Goal: Find specific page/section: Find specific page/section

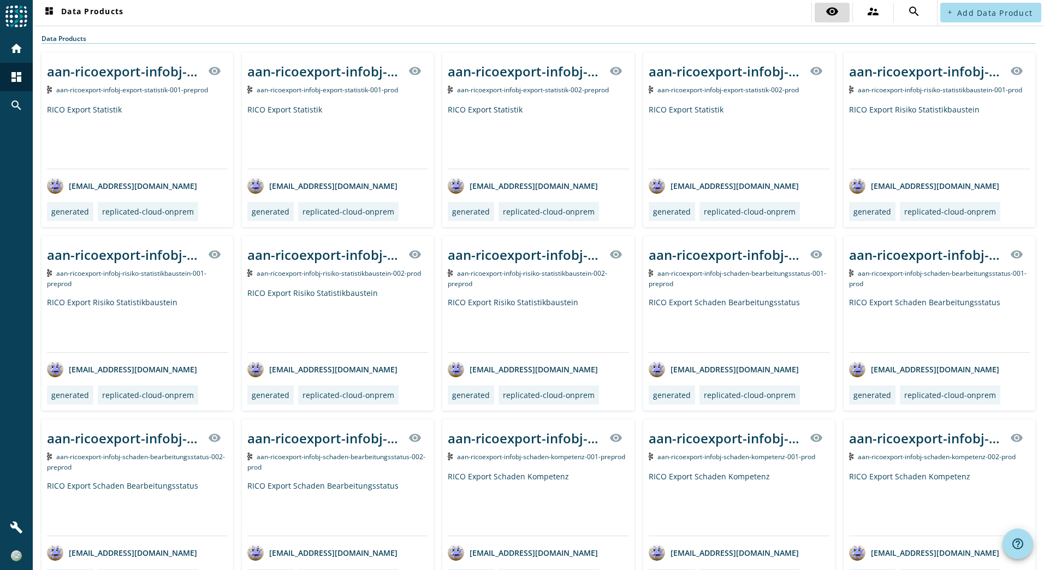
click at [833, 11] on span at bounding box center [832, 12] width 35 height 26
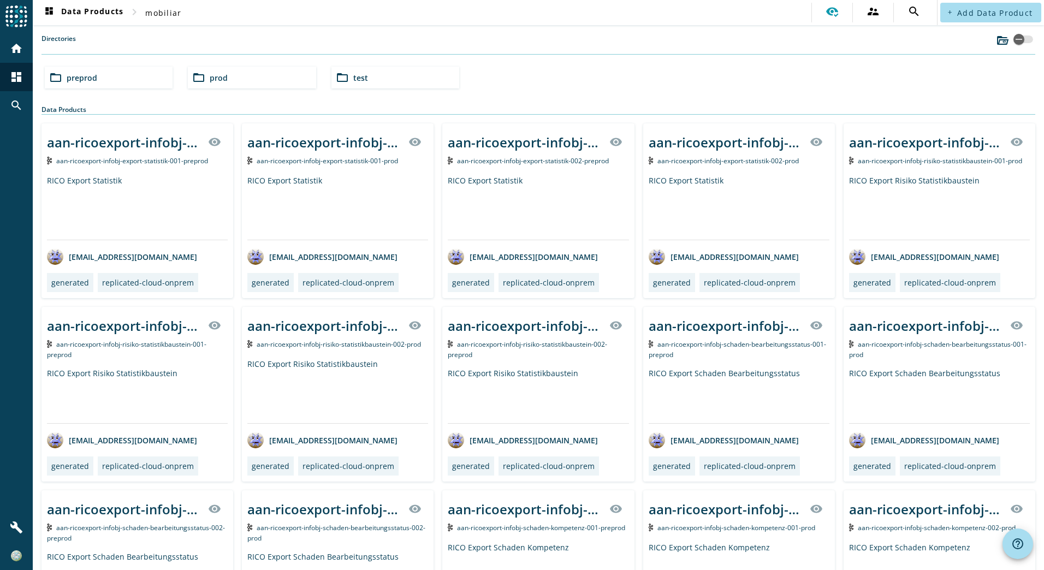
click at [269, 83] on div "folder_open prod" at bounding box center [252, 78] width 128 height 22
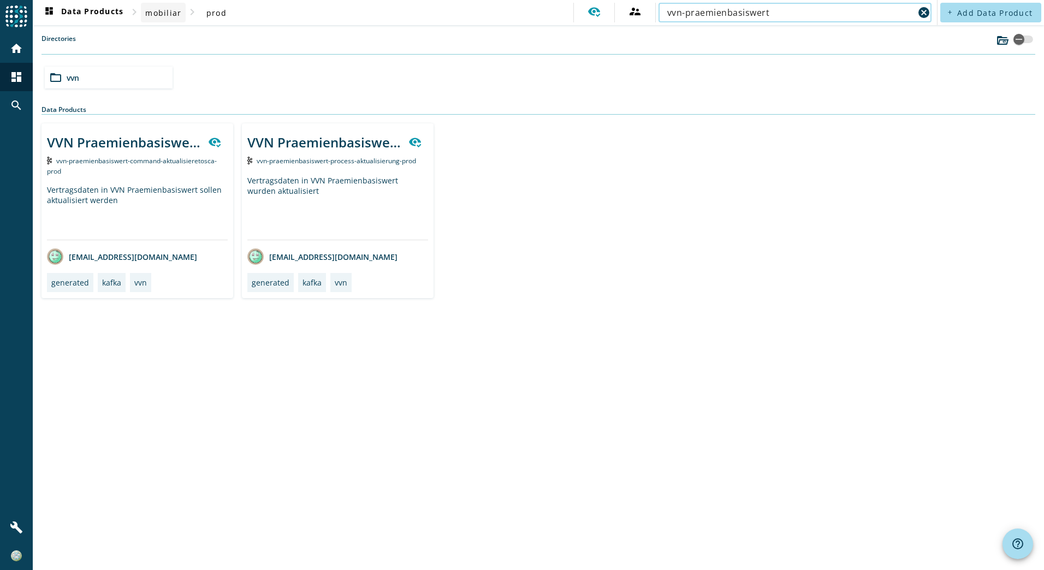
click at [168, 14] on span "mobiliar" at bounding box center [163, 13] width 36 height 10
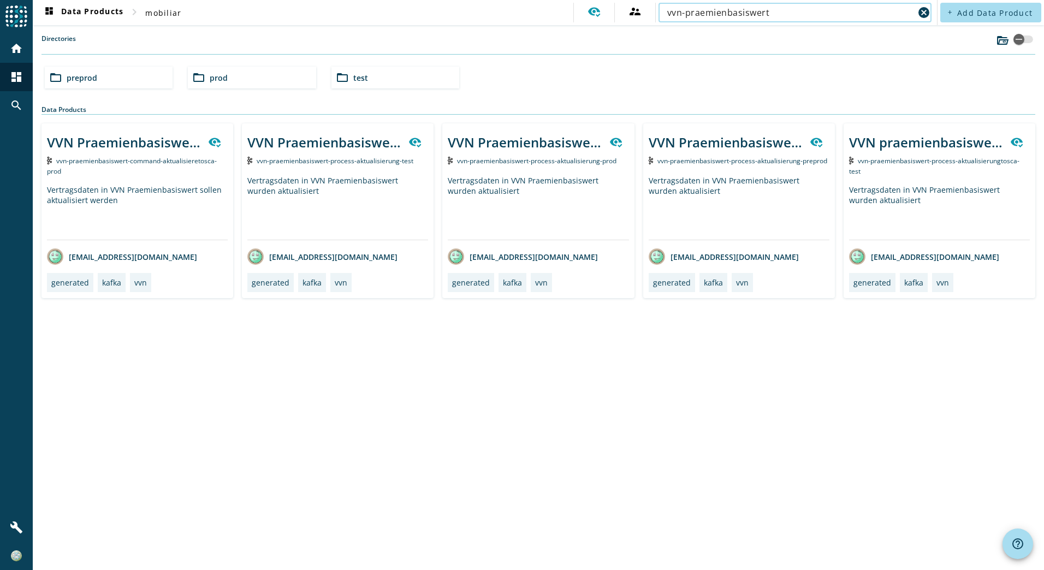
click at [792, 15] on input "vvn-praemienbasiswert" at bounding box center [790, 12] width 247 height 13
click at [591, 15] on icon at bounding box center [594, 11] width 13 height 13
click at [810, 12] on input "vvn-praemienbasiswert-inf" at bounding box center [790, 12] width 247 height 13
click at [156, 13] on span "mobiliar" at bounding box center [163, 13] width 36 height 10
click at [830, 11] on input "vvn-praemienbasiswert-infobj" at bounding box center [790, 12] width 247 height 13
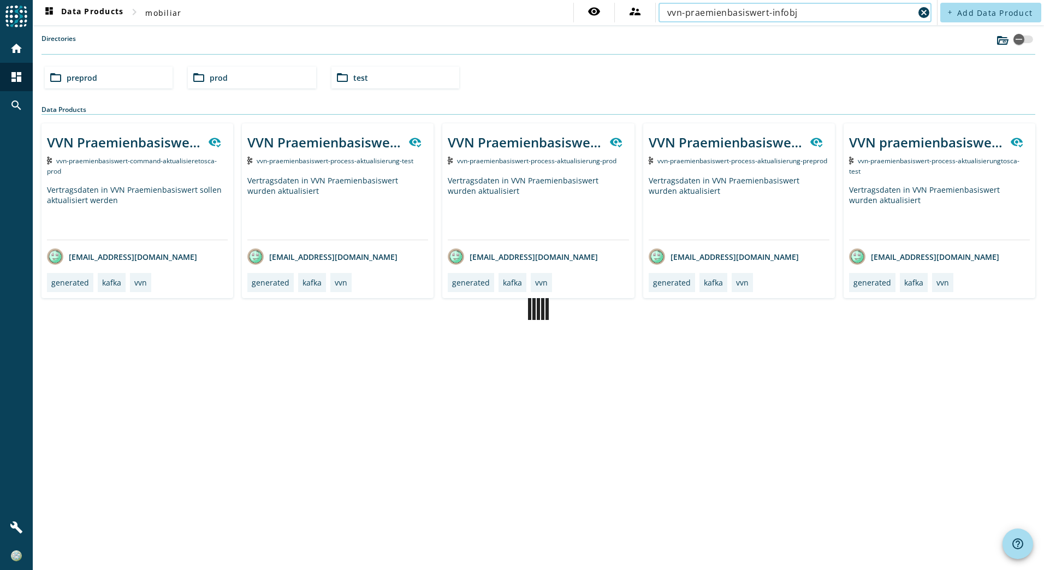
type input "vvn-praemienbasiswert-infobj-praemienbasiswerte-v4"
click at [261, 78] on div "folder_open prod" at bounding box center [252, 78] width 128 height 22
click at [17, 79] on mat-icon "dashboard" at bounding box center [16, 76] width 13 height 13
